Goal: Task Accomplishment & Management: Complete application form

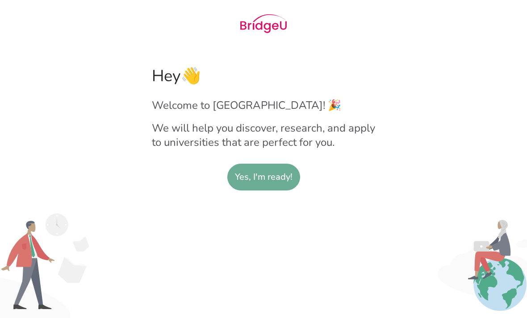
click at [272, 179] on slot "Yes, I'm ready!" at bounding box center [264, 177] width 58 height 26
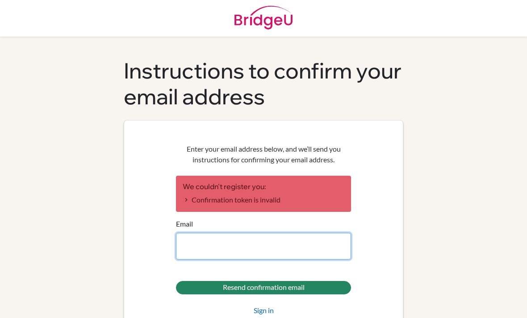
scroll to position [1, 0]
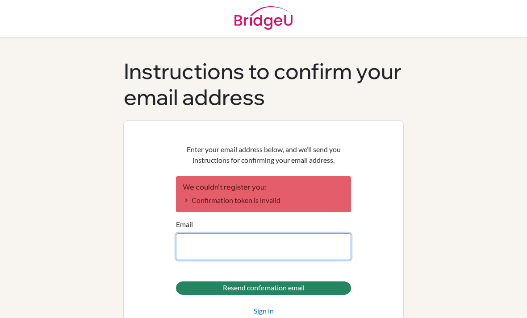
click at [312, 256] on input "Email" at bounding box center [263, 246] width 175 height 27
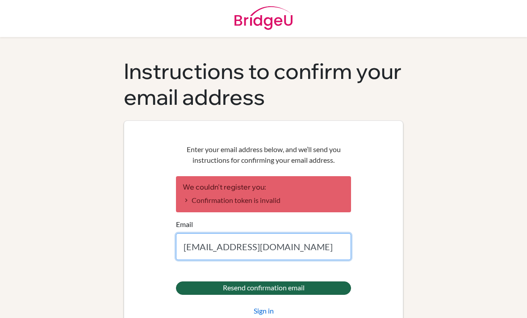
type input "g25m.kobayashi164@ikubun.com"
click at [334, 282] on input "Resend confirmation email" at bounding box center [263, 288] width 175 height 13
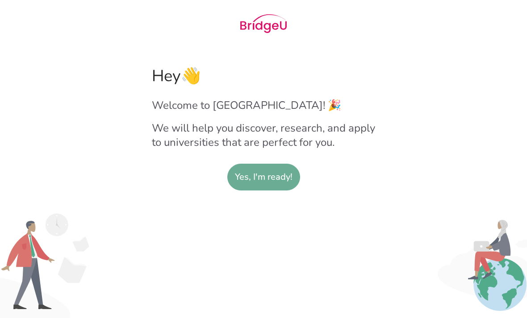
click at [270, 185] on slot "Yes, I'm ready!" at bounding box center [264, 177] width 58 height 26
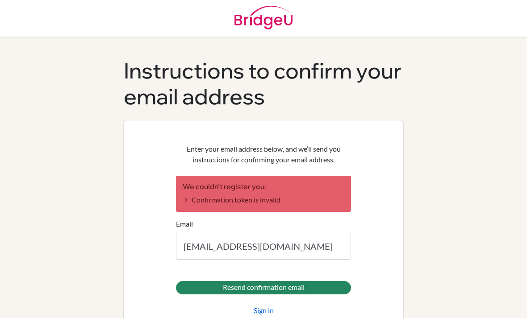
scroll to position [20, 0]
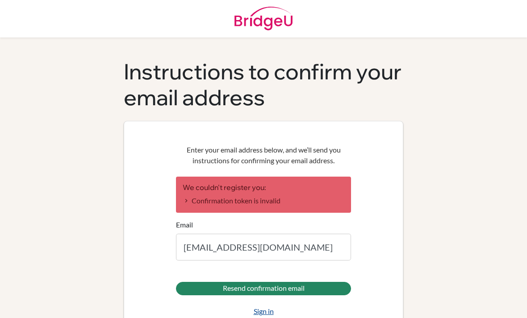
type input "[EMAIL_ADDRESS][DOMAIN_NAME]"
click at [260, 306] on link "Sign in" at bounding box center [264, 311] width 20 height 11
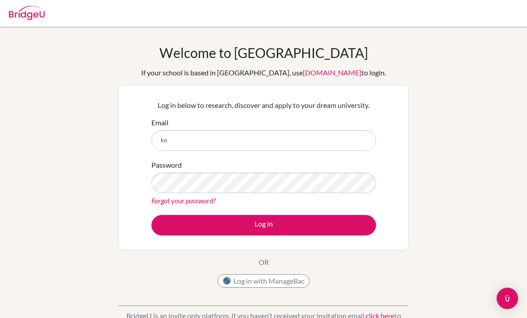
type input "k"
type input "[EMAIL_ADDRESS][DOMAIN_NAME]"
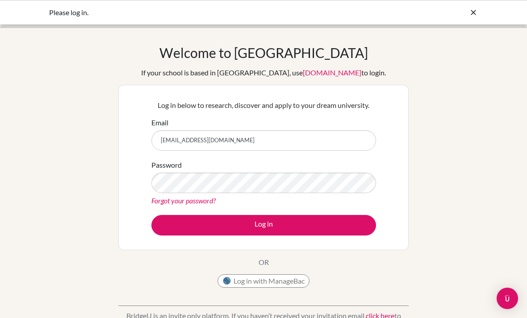
type input "[EMAIL_ADDRESS][DOMAIN_NAME]"
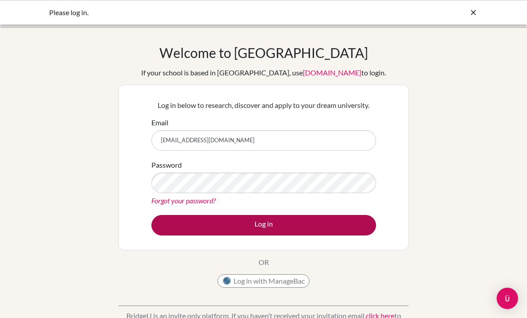
click at [304, 220] on button "Log in" at bounding box center [263, 225] width 225 height 21
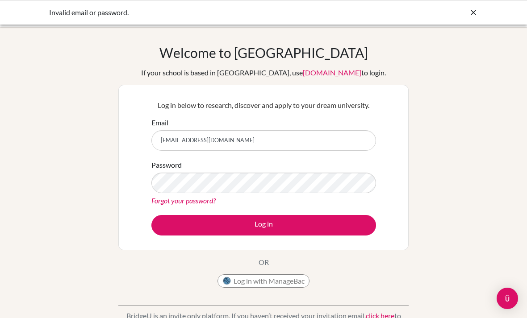
click at [201, 205] on link "Forgot your password?" at bounding box center [183, 200] width 64 height 8
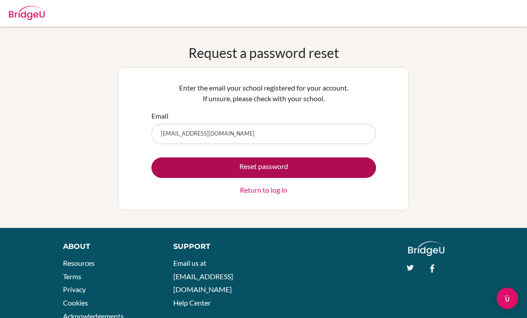
type input "[EMAIL_ADDRESS][DOMAIN_NAME]"
click at [355, 165] on button "Reset password" at bounding box center [263, 168] width 225 height 21
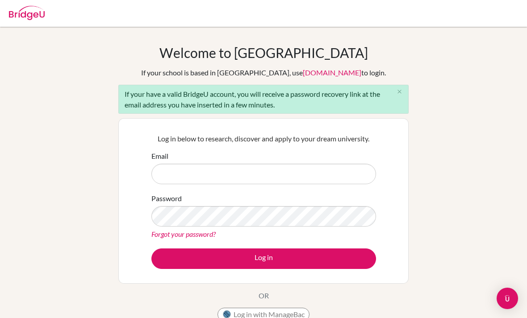
click at [30, 19] on img at bounding box center [27, 13] width 36 height 14
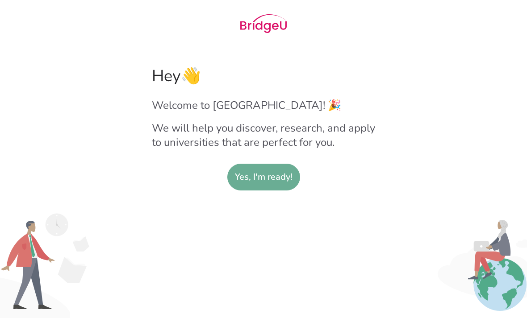
click at [277, 176] on slot "Yes, I'm ready!" at bounding box center [264, 177] width 58 height 26
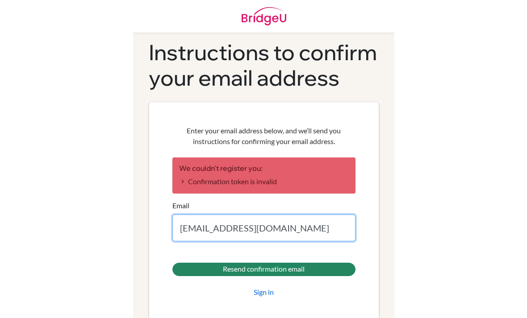
scroll to position [26, 0]
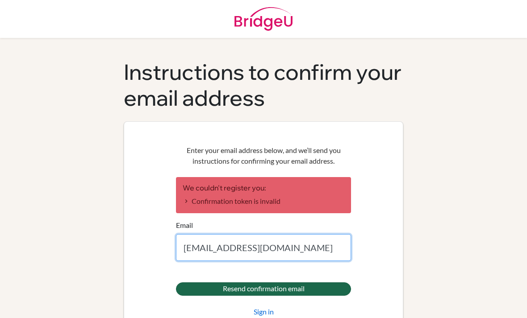
type input "g25m.kobayashi164@ikubun.com"
click at [289, 283] on input "Resend confirmation email" at bounding box center [263, 289] width 175 height 13
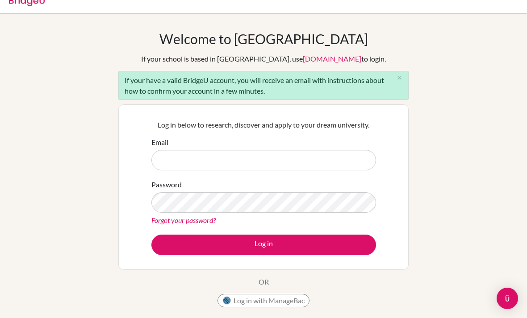
scroll to position [161, 0]
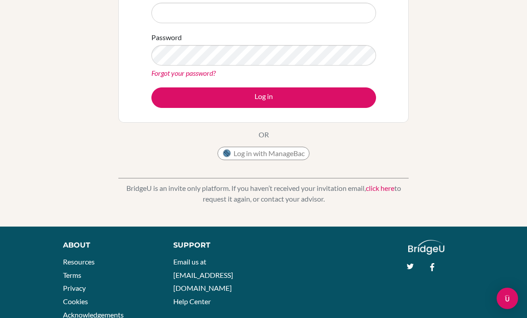
click at [241, 151] on button "Log in with ManageBac" at bounding box center [263, 153] width 92 height 13
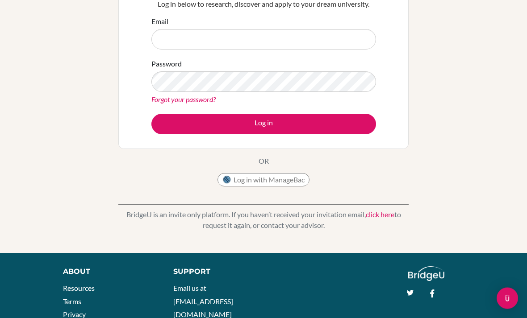
scroll to position [128, 0]
